Goal: Task Accomplishment & Management: Complete application form

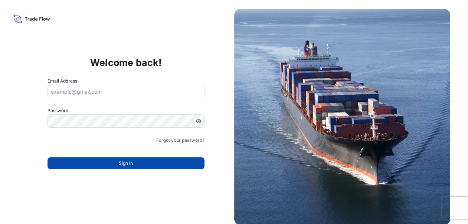
type input "[EMAIL_ADDRESS][PERSON_NAME][DOMAIN_NAME]"
click at [125, 164] on span "Sign In" at bounding box center [126, 163] width 14 height 7
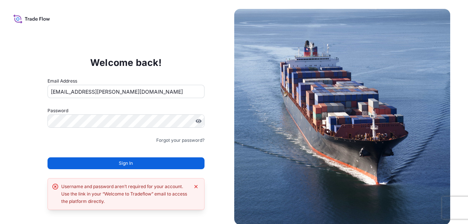
click at [197, 187] on icon "Dismiss error" at bounding box center [196, 187] width 6 height 6
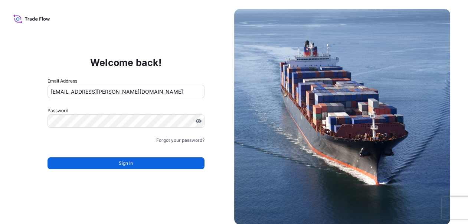
drag, startPoint x: 467, startPoint y: 0, endPoint x: 240, endPoint y: 2, distance: 226.3
click at [240, 2] on div "Welcome back! Email Address mayying.pong@milliken.com Password Must include: Up…" at bounding box center [234, 112] width 468 height 224
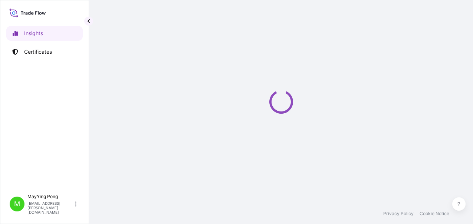
select select "2025"
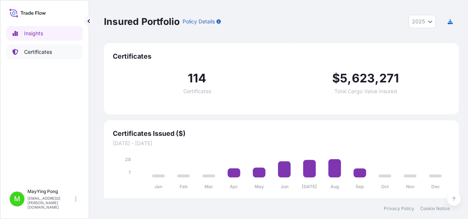
click at [30, 56] on link "Certificates" at bounding box center [44, 52] width 76 height 15
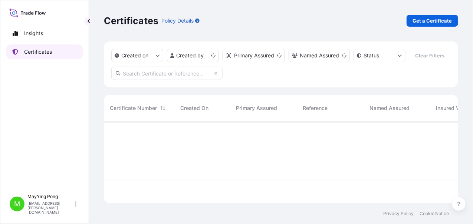
scroll to position [80, 349]
click at [420, 22] on p "Get a Certificate" at bounding box center [433, 20] width 40 height 7
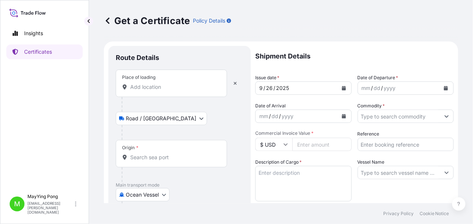
click at [167, 193] on body "Insights Certificates M MayYing Pong mayying.pong@milliken.com Get a Certificat…" at bounding box center [236, 112] width 473 height 224
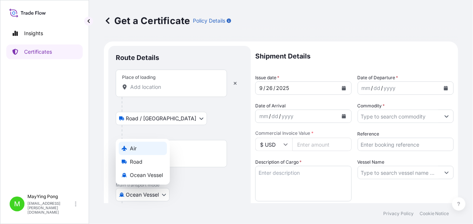
click at [149, 152] on div "Air" at bounding box center [143, 148] width 48 height 13
select select "Air"
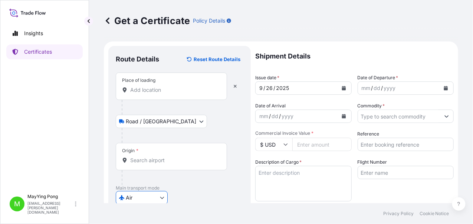
click at [155, 93] on input "Place of loading" at bounding box center [174, 89] width 88 height 7
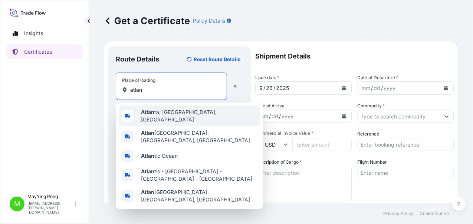
click at [160, 118] on span "Atlan ta, [GEOGRAPHIC_DATA], [GEOGRAPHIC_DATA]" at bounding box center [199, 116] width 116 height 15
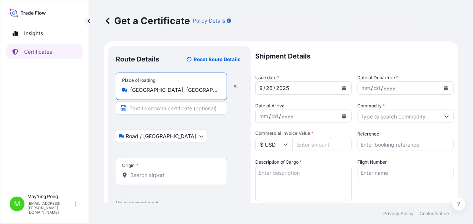
scroll to position [37, 0]
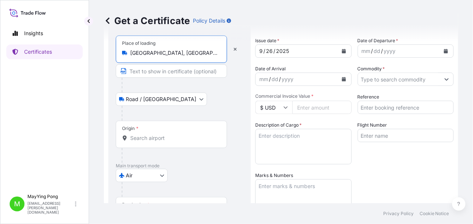
type input "[GEOGRAPHIC_DATA], [GEOGRAPHIC_DATA], [GEOGRAPHIC_DATA]"
click at [158, 152] on div at bounding box center [174, 155] width 105 height 15
click at [158, 142] on div "Origin *" at bounding box center [171, 134] width 111 height 27
click at [158, 142] on input "Origin *" at bounding box center [174, 138] width 88 height 7
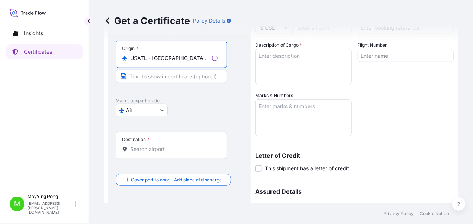
scroll to position [185, 0]
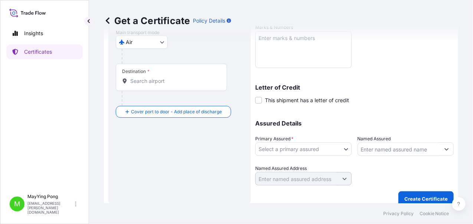
type input "USATL - Atlanta, United States"
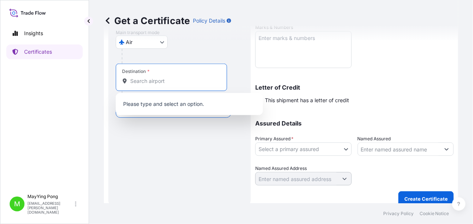
click at [161, 80] on input "Destination *" at bounding box center [174, 81] width 88 height 7
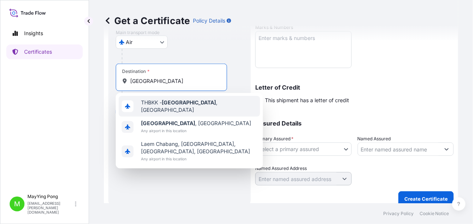
click at [164, 110] on div "THBKK - Bangkok , Thailand" at bounding box center [189, 106] width 141 height 21
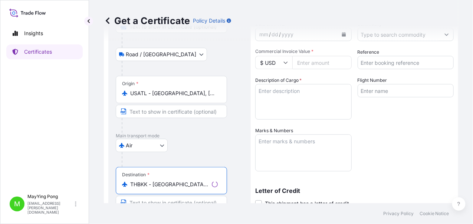
scroll to position [0, 0]
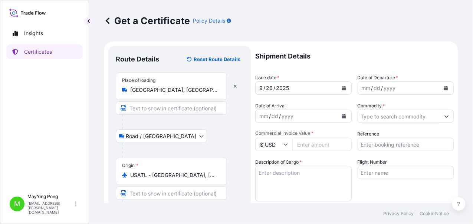
type input "THBKK - Bangkok, Thailand"
click at [342, 86] on icon "Calendar" at bounding box center [344, 88] width 4 height 4
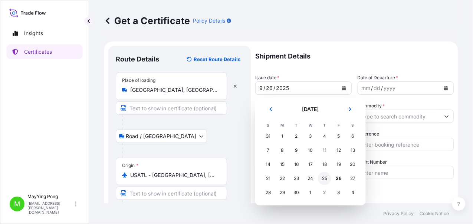
click at [324, 179] on div "25" at bounding box center [324, 178] width 13 height 13
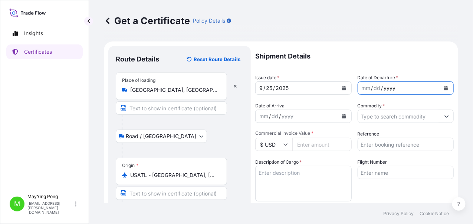
click at [384, 88] on div "yyyy" at bounding box center [389, 88] width 13 height 9
click at [444, 88] on icon "Calendar" at bounding box center [446, 88] width 4 height 4
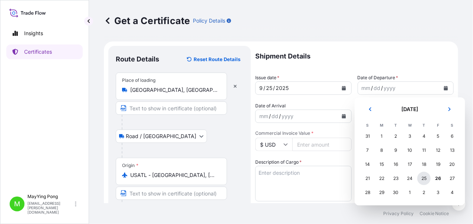
click at [423, 178] on div "25" at bounding box center [423, 178] width 13 height 13
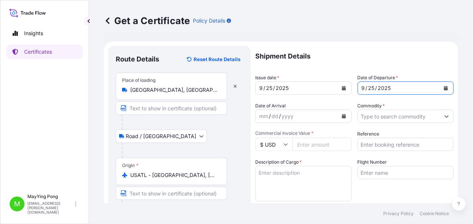
click at [273, 116] on div "dd" at bounding box center [275, 116] width 8 height 9
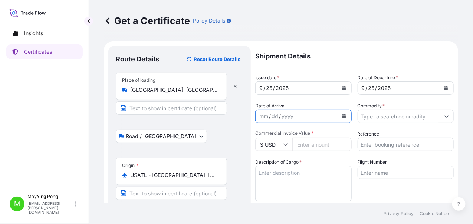
click at [343, 117] on icon "Calendar" at bounding box center [344, 116] width 4 height 4
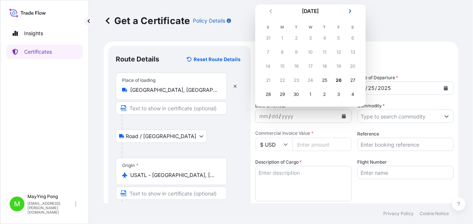
scroll to position [6, 0]
click at [351, 10] on icon "Next" at bounding box center [350, 10] width 4 height 4
click at [281, 52] on div "6" at bounding box center [282, 51] width 13 height 13
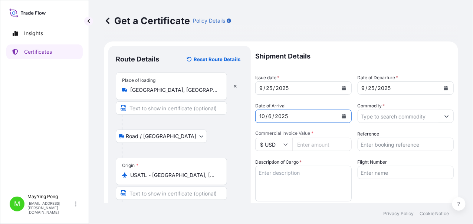
click at [396, 115] on input "Commodity *" at bounding box center [399, 116] width 82 height 13
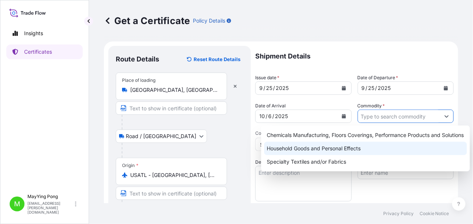
click at [361, 147] on div "Household Goods and Personal Effects" at bounding box center [365, 148] width 203 height 13
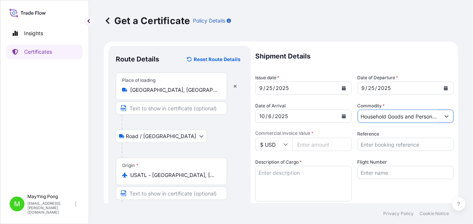
click at [392, 116] on input "Household Goods and Personal Effects" at bounding box center [399, 116] width 82 height 13
click at [444, 116] on icon "Show suggestions" at bounding box center [446, 116] width 4 height 4
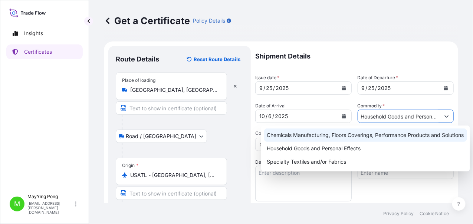
click at [383, 134] on div "Chemicals Manufacturing, Floors Coverings, Performance Products and Solutions" at bounding box center [365, 135] width 203 height 13
type input "Chemicals Manufacturing, Floors Coverings, Performance Products and Solutions"
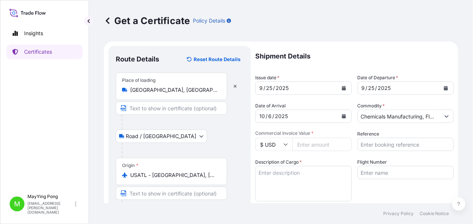
click at [309, 144] on input "Commercial Invoice Value *" at bounding box center [321, 144] width 59 height 13
type input "6216.40"
click at [366, 143] on input "Reference" at bounding box center [406, 144] width 96 height 13
type input "1003595464"
click at [315, 172] on textarea "Description of Cargo *" at bounding box center [303, 184] width 96 height 36
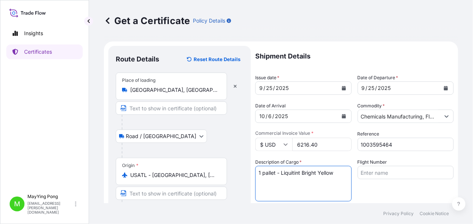
type textarea "1 pallet - Liquitint Bright Yellow"
click at [404, 193] on div "Flight Number" at bounding box center [406, 180] width 96 height 43
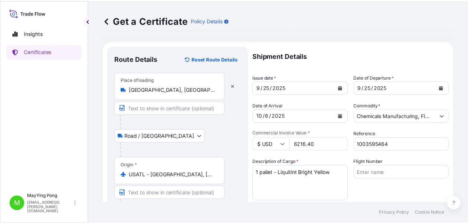
scroll to position [148, 0]
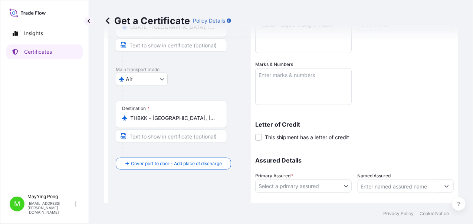
click at [296, 76] on textarea "Marks & Numbers" at bounding box center [303, 86] width 96 height 37
type textarea "t"
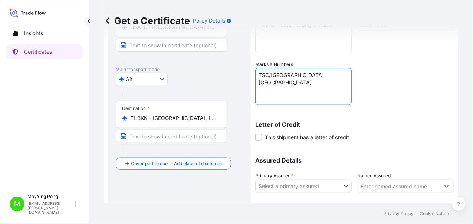
type textarea "TSC/BANGKOK THAILAND"
click at [390, 84] on div "Shipment Details Issue date * 9 / 25 / 2025 Date of Departure * 9 / 25 / 2025 D…" at bounding box center [354, 60] width 198 height 325
click at [344, 190] on body "Insights Certificates M MayYing Pong mayying.pong@milliken.com Get a Certificat…" at bounding box center [236, 112] width 473 height 224
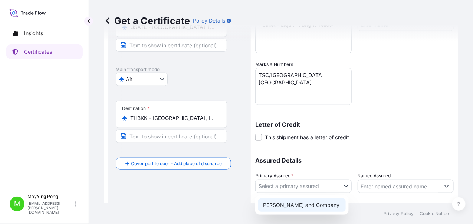
click at [327, 207] on div "[PERSON_NAME] and Company" at bounding box center [302, 205] width 88 height 13
select select "31531"
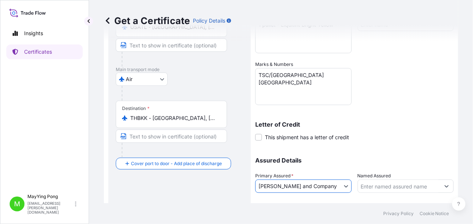
click at [400, 189] on input "Named Assured" at bounding box center [399, 186] width 82 height 13
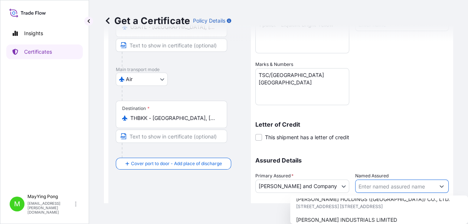
scroll to position [0, 0]
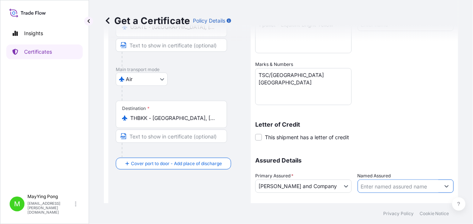
click at [469, 208] on html "12 options available. Insights Certificates M MayYing Pong mayying.pong@millike…" at bounding box center [236, 112] width 473 height 224
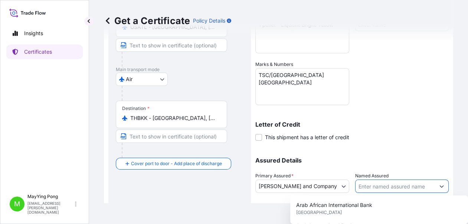
click at [440, 187] on button "Show suggestions" at bounding box center [441, 186] width 13 height 13
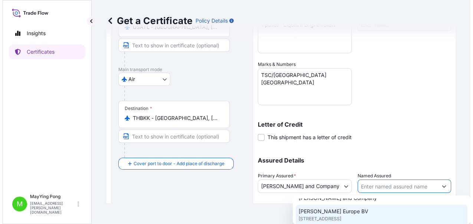
scroll to position [148, 0]
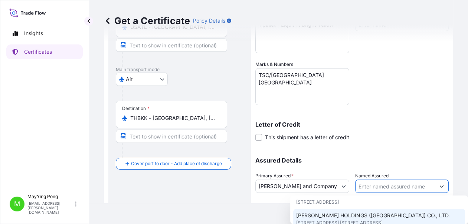
click at [430, 210] on div "MILLIKEN HOLDINGS (HONG KONG) CO., LTD. 17/F UNION PARK TOWER, NO. 168 ELECTRIC…" at bounding box center [379, 219] width 172 height 21
type input "[PERSON_NAME] HOLDINGS ([GEOGRAPHIC_DATA]) CO., LTD."
type input "17/F UNION PARK TOWER, NO. 168 ELECTRIC ROAD,"
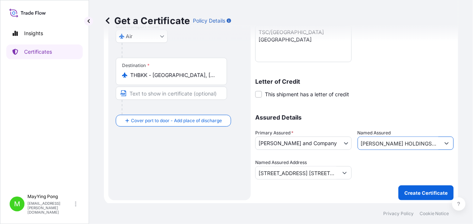
scroll to position [193, 0]
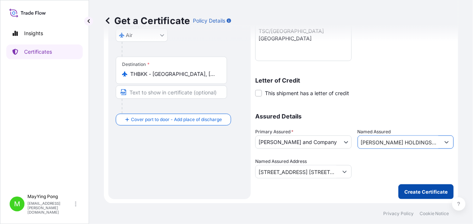
click at [425, 192] on p "Create Certificate" at bounding box center [425, 191] width 43 height 7
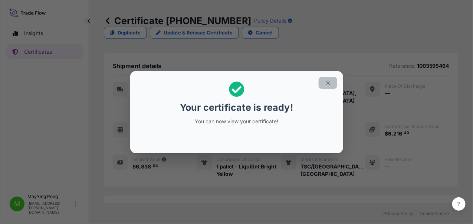
click at [327, 84] on icon "button" at bounding box center [328, 83] width 7 height 7
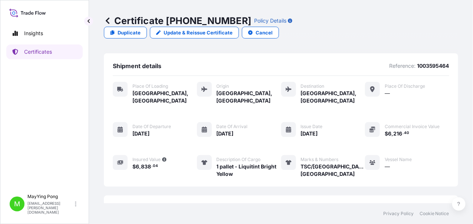
scroll to position [110, 0]
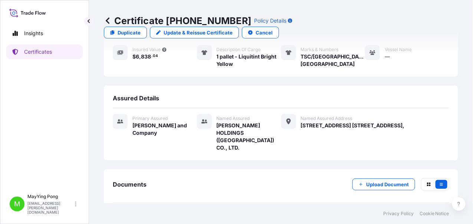
click at [169, 211] on link "PDF Certificate 2025-09-26T02:51:40.310219" at bounding box center [281, 220] width 336 height 19
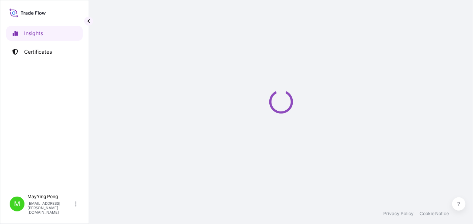
select select "2025"
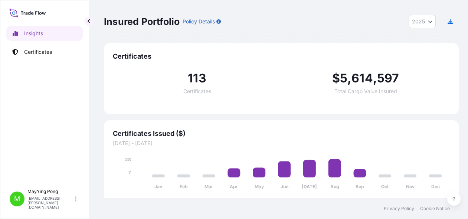
drag, startPoint x: 240, startPoint y: 35, endPoint x: 175, endPoint y: 38, distance: 65.0
click at [240, 35] on div "Insured Portfolio Policy Details 2025 2025 2024 2023 2022" at bounding box center [281, 21] width 355 height 43
click at [50, 52] on p "Certificates" at bounding box center [38, 51] width 28 height 7
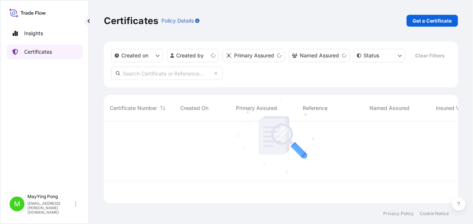
scroll to position [80, 349]
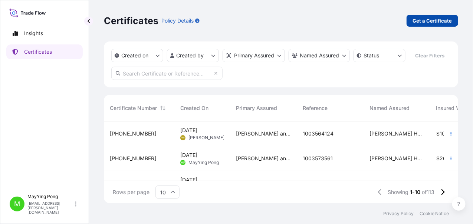
click at [427, 21] on p "Get a Certificate" at bounding box center [433, 20] width 40 height 7
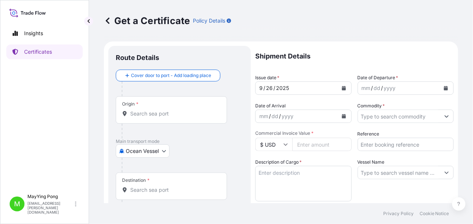
click at [154, 151] on body "Insights Certificates M MayYing Pong [EMAIL_ADDRESS][PERSON_NAME][DOMAIN_NAME] …" at bounding box center [236, 112] width 473 height 224
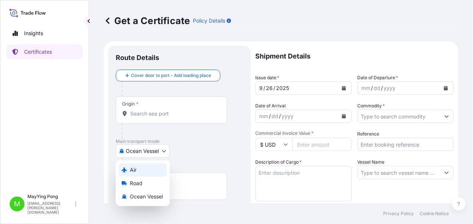
click at [137, 170] on div "Air" at bounding box center [143, 170] width 48 height 13
select select "Air"
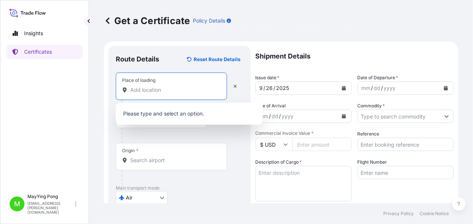
click at [155, 92] on input "Place of loading" at bounding box center [174, 89] width 88 height 7
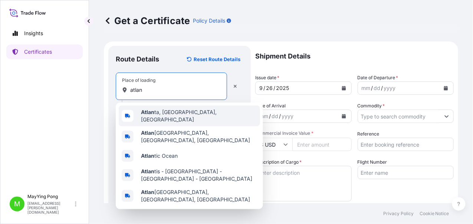
click at [158, 118] on div "Atlan ta, [GEOGRAPHIC_DATA], [GEOGRAPHIC_DATA]" at bounding box center [189, 116] width 141 height 21
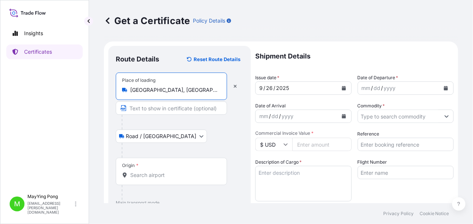
type input "[GEOGRAPHIC_DATA], [GEOGRAPHIC_DATA], [GEOGRAPHIC_DATA]"
click at [160, 177] on input "Origin *" at bounding box center [174, 175] width 88 height 7
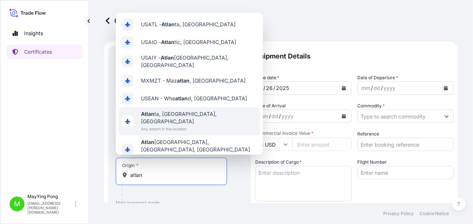
click at [168, 118] on span "Atlan ta, [GEOGRAPHIC_DATA], [GEOGRAPHIC_DATA]" at bounding box center [199, 118] width 116 height 15
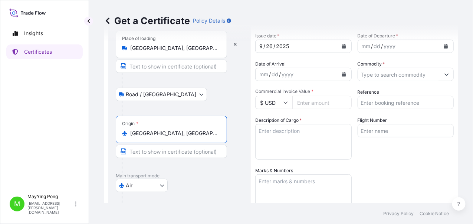
scroll to position [74, 0]
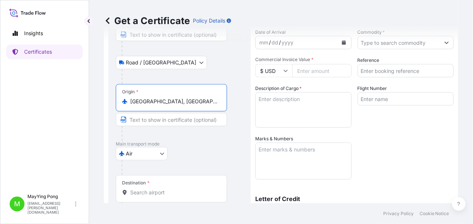
type input "[GEOGRAPHIC_DATA], [GEOGRAPHIC_DATA], [GEOGRAPHIC_DATA]"
click at [160, 187] on div "Destination *" at bounding box center [171, 188] width 111 height 27
click at [160, 189] on input "Destination *" at bounding box center [174, 192] width 88 height 7
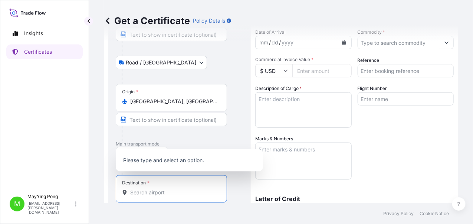
type input "l"
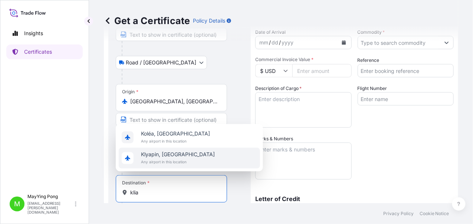
drag, startPoint x: 151, startPoint y: 191, endPoint x: 125, endPoint y: 190, distance: 26.0
click at [125, 190] on div "klia" at bounding box center [171, 192] width 99 height 7
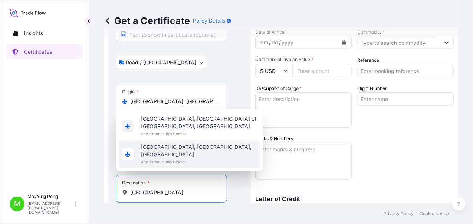
drag, startPoint x: 168, startPoint y: 191, endPoint x: 124, endPoint y: 191, distance: 44.5
click at [124, 191] on div "[GEOGRAPHIC_DATA]" at bounding box center [171, 192] width 99 height 7
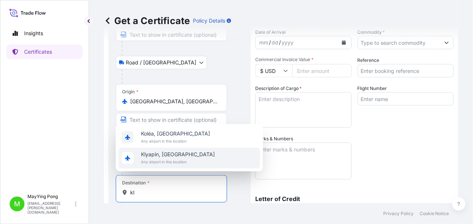
type input "k"
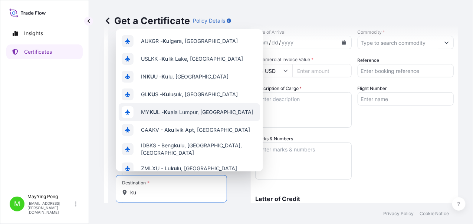
type input "k"
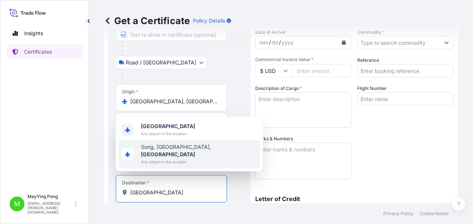
drag, startPoint x: 161, startPoint y: 195, endPoint x: 116, endPoint y: 192, distance: 45.4
click at [116, 192] on div "Destination * [GEOGRAPHIC_DATA]" at bounding box center [171, 188] width 111 height 27
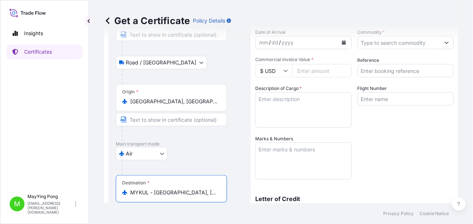
type input "MYKUL - [GEOGRAPHIC_DATA], [GEOGRAPHIC_DATA]"
click at [342, 42] on icon "Calendar" at bounding box center [344, 42] width 4 height 4
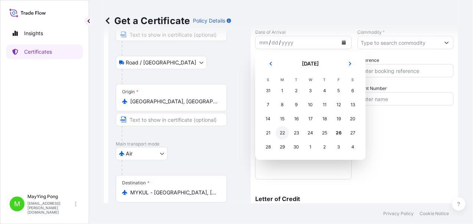
click at [281, 134] on div "22" at bounding box center [282, 132] width 13 height 13
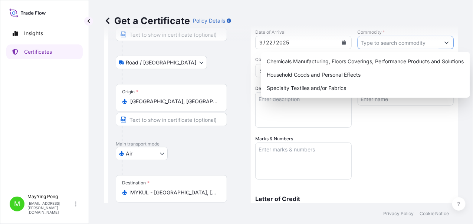
click at [444, 42] on icon "Show suggestions" at bounding box center [446, 42] width 4 height 4
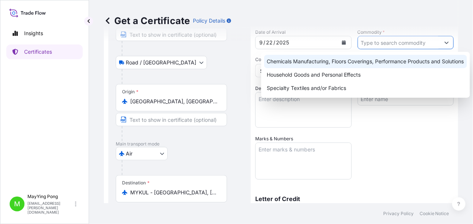
click at [366, 65] on div "Chemicals Manufacturing, Floors Coverings, Performance Products and Solutions" at bounding box center [365, 61] width 203 height 13
type input "Chemicals Manufacturing, Floors Coverings, Performance Products and Solutions"
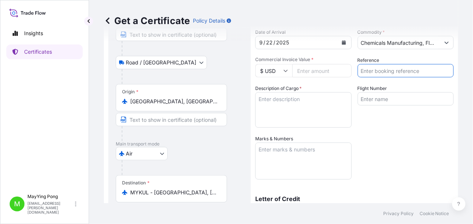
click at [389, 71] on input "Reference" at bounding box center [406, 70] width 96 height 13
type input "1003551246"
click at [321, 111] on textarea "Description of Cargo *" at bounding box center [303, 110] width 96 height 36
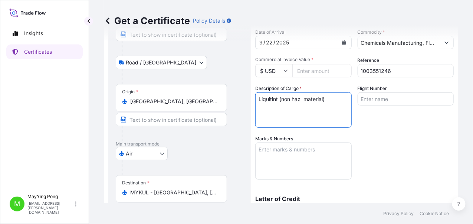
type textarea "Liquitint (non haz material)"
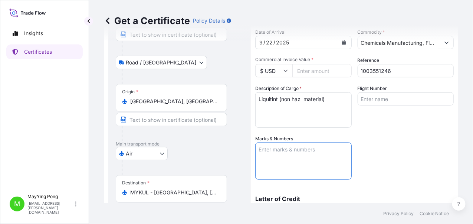
click at [315, 159] on textarea "Marks & Numbers" at bounding box center [303, 161] width 96 height 37
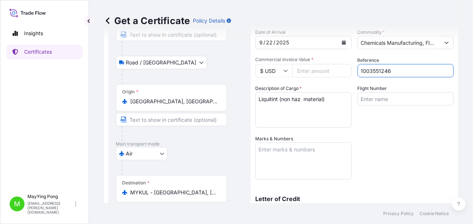
drag, startPoint x: 393, startPoint y: 70, endPoint x: 353, endPoint y: 71, distance: 39.7
click at [353, 71] on div "Shipment Details Issue date * [DATE] Date of Departure * mm / dd / yyyy Date of…" at bounding box center [354, 134] width 198 height 325
click at [371, 71] on input "Reference" at bounding box center [406, 70] width 96 height 13
click at [374, 69] on input "Reference" at bounding box center [406, 70] width 96 height 13
paste input "003551246"
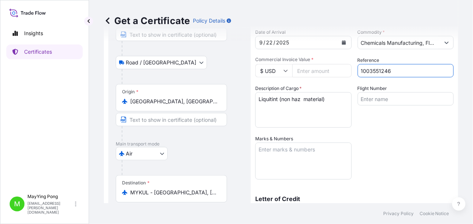
drag, startPoint x: 394, startPoint y: 73, endPoint x: 344, endPoint y: 72, distance: 50.1
click at [344, 72] on div "Shipment Details Issue date * [DATE] Date of Departure * mm / dd / yyyy Date of…" at bounding box center [354, 134] width 198 height 325
type input "1003551246"
click at [297, 151] on textarea "Marks & Numbers" at bounding box center [303, 161] width 96 height 37
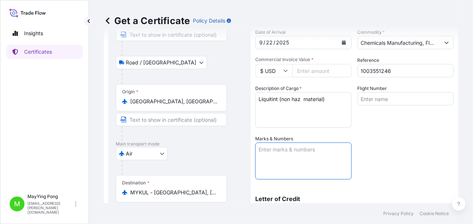
paste textarea "Shipping marks :- Colgate-[GEOGRAPHIC_DATA] PO 4503285922 [GEOGRAPHIC_DATA]"
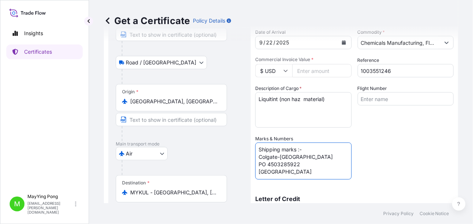
scroll to position [3, 0]
type textarea "Shipping marks :- Colgate-[GEOGRAPHIC_DATA] PO 4503285922 [GEOGRAPHIC_DATA]"
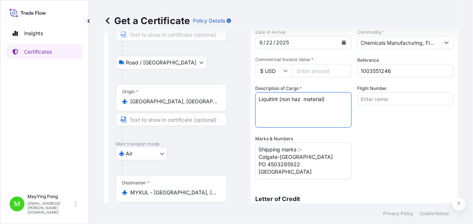
click at [332, 100] on textarea "Liquitint (non haz material)" at bounding box center [303, 110] width 96 height 36
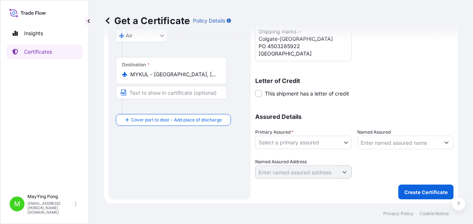
scroll to position [193, 0]
type textarea "Liquitint (non haz material) 1 pallet"
click at [339, 139] on body "Insights Certificates M MayYing Pong [EMAIL_ADDRESS][PERSON_NAME][DOMAIN_NAME] …" at bounding box center [236, 112] width 473 height 224
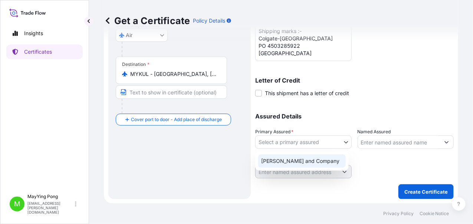
click at [317, 158] on div "[PERSON_NAME] and Company" at bounding box center [302, 161] width 88 height 13
select select "31531"
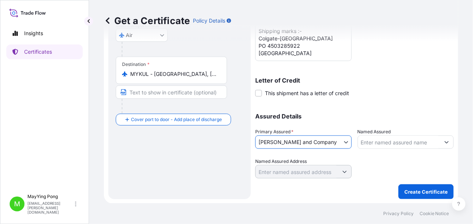
click at [385, 145] on input "Named Assured" at bounding box center [399, 142] width 82 height 13
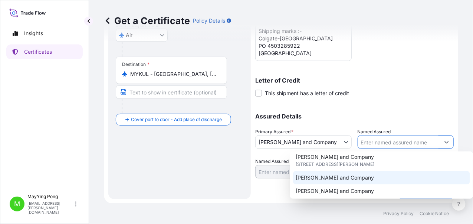
scroll to position [148, 0]
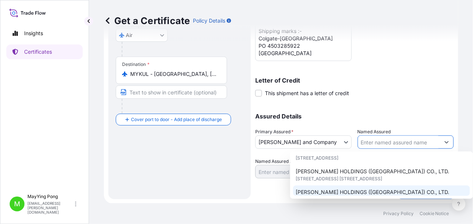
click at [369, 189] on span "[PERSON_NAME] HOLDINGS ([GEOGRAPHIC_DATA]) CO., LTD." at bounding box center [373, 192] width 154 height 7
type input "[PERSON_NAME] HOLDINGS ([GEOGRAPHIC_DATA]) CO., LTD."
type input "[STREET_ADDRESS] [STREET_ADDRESS],"
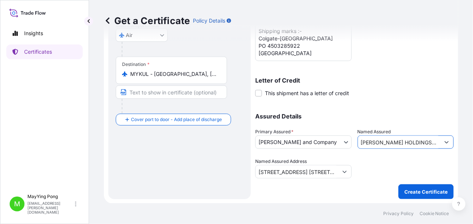
click at [430, 144] on input "[PERSON_NAME] HOLDINGS ([GEOGRAPHIC_DATA]) CO., LTD." at bounding box center [399, 142] width 82 height 13
click at [430, 142] on input "[PERSON_NAME] HOLDINGS ([GEOGRAPHIC_DATA]) CO., LTD." at bounding box center [399, 142] width 82 height 13
click at [445, 142] on icon "Show suggestions" at bounding box center [447, 143] width 4 height 2
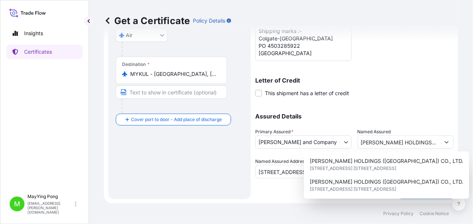
click at [264, 186] on div "Shipment Details Issue date * [DATE] Date of Departure * mm / dd / yyyy Date of…" at bounding box center [354, 26] width 198 height 346
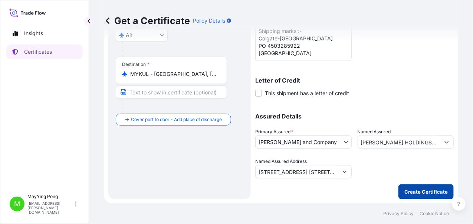
click at [419, 190] on p "Create Certificate" at bounding box center [425, 191] width 43 height 7
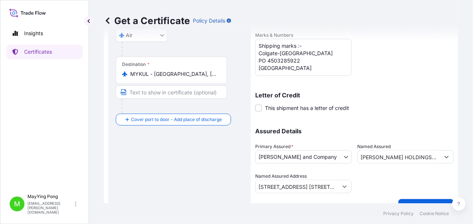
scroll to position [44, 0]
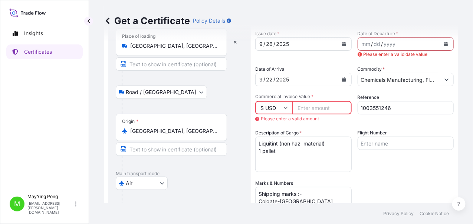
click at [316, 106] on input "Commercial Invoice Value *" at bounding box center [321, 107] width 59 height 13
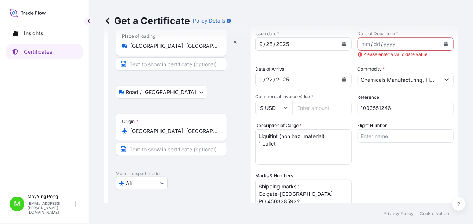
scroll to position [7, 0]
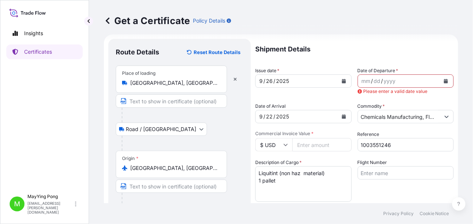
click at [444, 80] on icon "Calendar" at bounding box center [446, 81] width 4 height 4
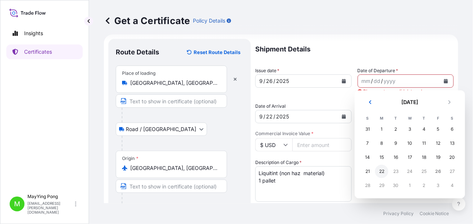
click at [381, 171] on div "22" at bounding box center [381, 171] width 13 height 13
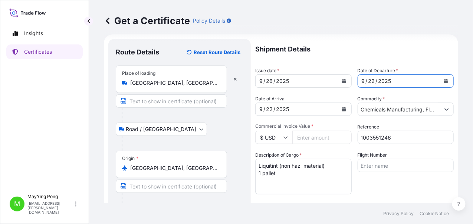
click at [270, 81] on div "26" at bounding box center [269, 81] width 8 height 9
click at [342, 82] on icon "Calendar" at bounding box center [344, 81] width 4 height 4
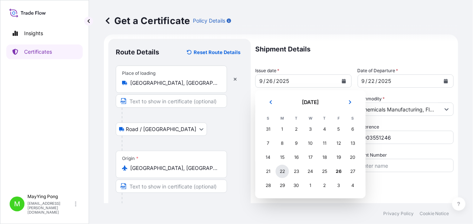
click at [283, 172] on div "22" at bounding box center [282, 171] width 13 height 13
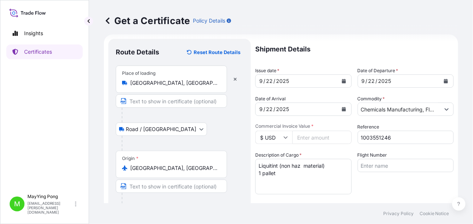
click at [306, 138] on input "Commercial Invoice Value *" at bounding box center [321, 137] width 59 height 13
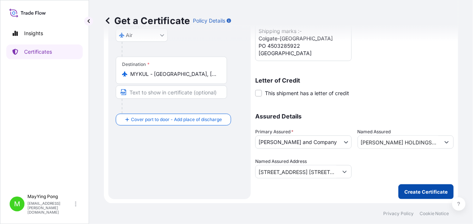
type input "7885.57"
click at [420, 191] on p "Create Certificate" at bounding box center [425, 191] width 43 height 7
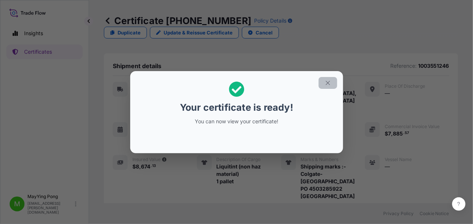
click at [325, 81] on icon "button" at bounding box center [328, 83] width 7 height 7
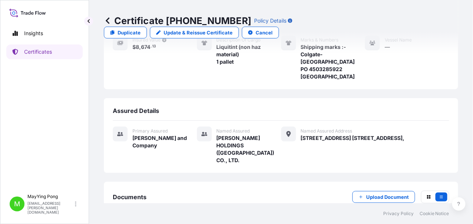
scroll to position [125, 0]
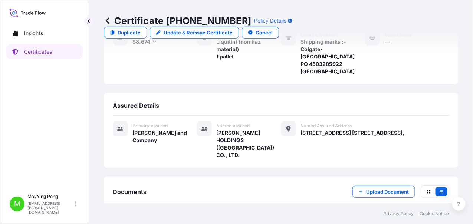
click at [188, 218] on link "PDF Certificate [DATE]T02:45:47.850781" at bounding box center [281, 227] width 336 height 19
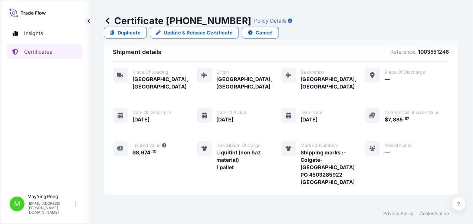
scroll to position [0, 0]
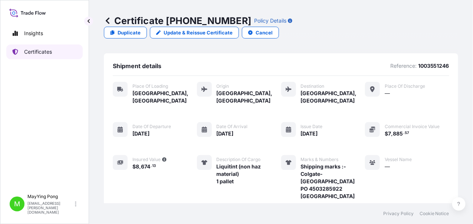
click at [37, 53] on p "Certificates" at bounding box center [38, 51] width 28 height 7
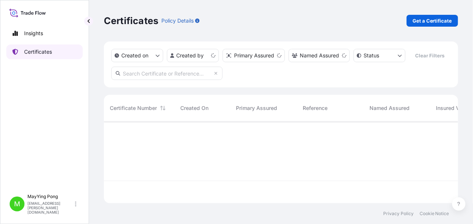
scroll to position [80, 349]
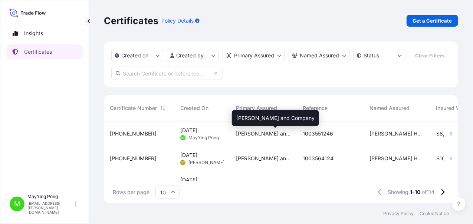
click at [265, 135] on span "[PERSON_NAME] and Company" at bounding box center [263, 133] width 55 height 7
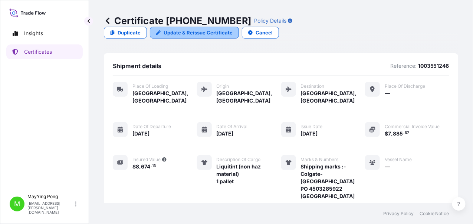
click at [233, 29] on p "Update & Reissue Certificate" at bounding box center [198, 32] width 69 height 7
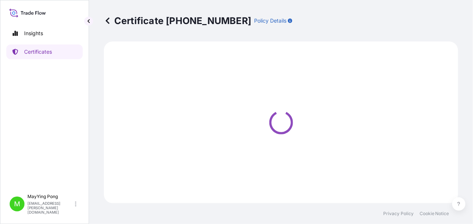
select select "Road / [GEOGRAPHIC_DATA]"
select select "Air"
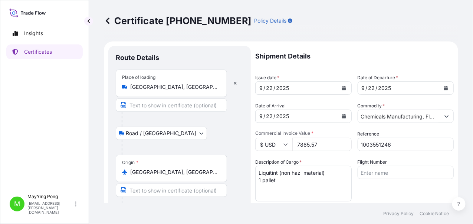
select select "31531"
click at [342, 116] on icon "Calendar" at bounding box center [344, 116] width 4 height 4
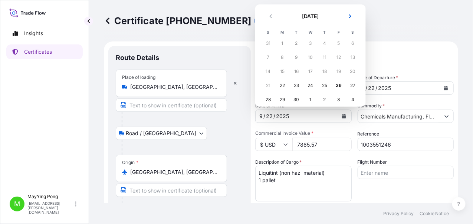
scroll to position [6, 0]
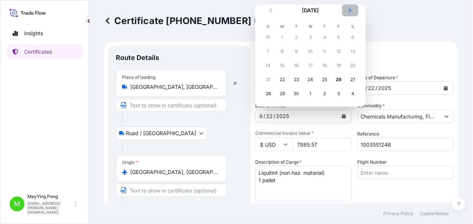
click at [348, 7] on button "Next" at bounding box center [350, 10] width 16 height 12
click at [281, 52] on div "6" at bounding box center [282, 51] width 13 height 13
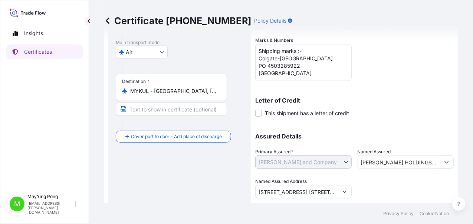
scroll to position [193, 0]
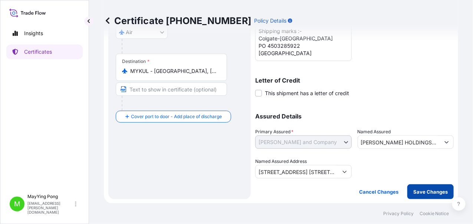
click at [437, 195] on p "Save Changes" at bounding box center [430, 191] width 34 height 7
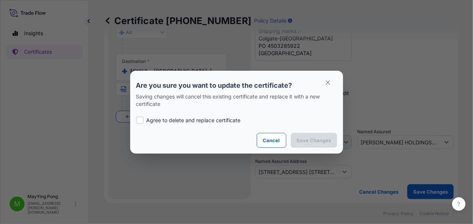
click at [199, 122] on p "Agree to delete and replace certificate" at bounding box center [194, 120] width 94 height 7
checkbox input "true"
click at [311, 137] on p "Save Changes" at bounding box center [314, 140] width 34 height 7
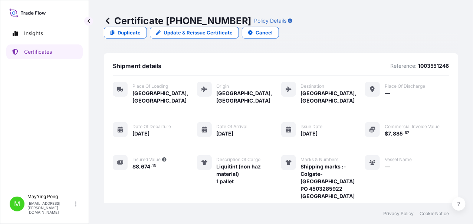
scroll to position [125, 0]
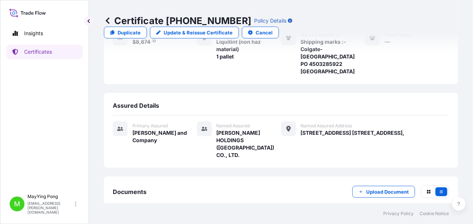
click at [120, 224] on icon at bounding box center [123, 227] width 6 height 7
click at [261, 218] on link "PDF Certificate [DATE]T02:52:50.620271" at bounding box center [281, 227] width 336 height 19
